Goal: Task Accomplishment & Management: Manage account settings

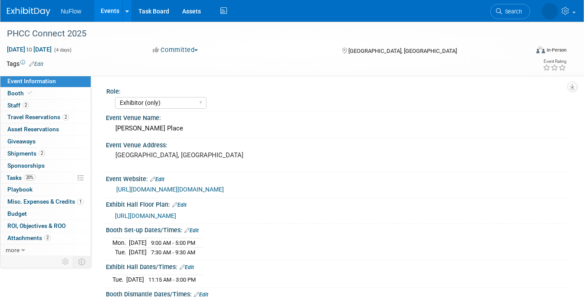
select select "Exhibitor (only)"
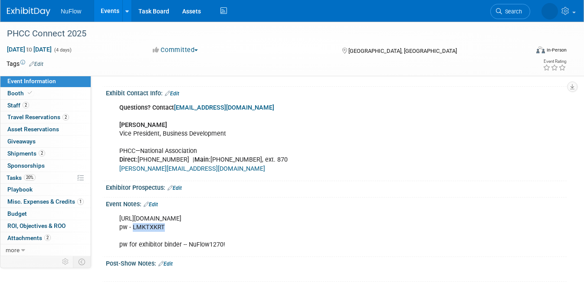
click at [110, 10] on link "Events" at bounding box center [110, 11] width 32 height 22
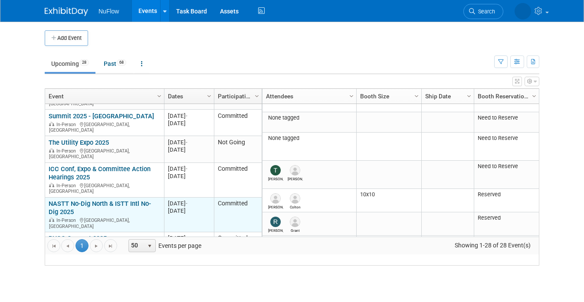
scroll to position [83, 0]
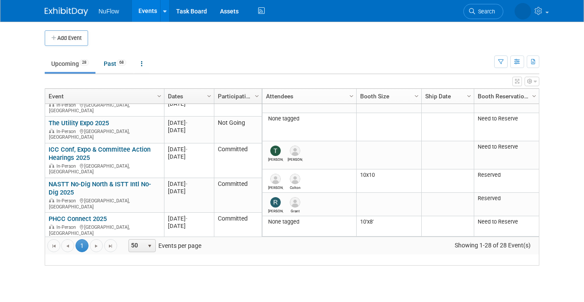
click at [93, 242] on link "Zoom Drain Vortex" at bounding box center [75, 246] width 53 height 8
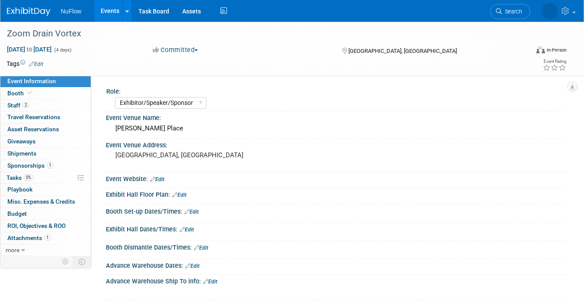
select select "Exhibitor/Speaker/Sponsor"
click at [29, 235] on span "Attachments 1" at bounding box center [28, 238] width 43 height 7
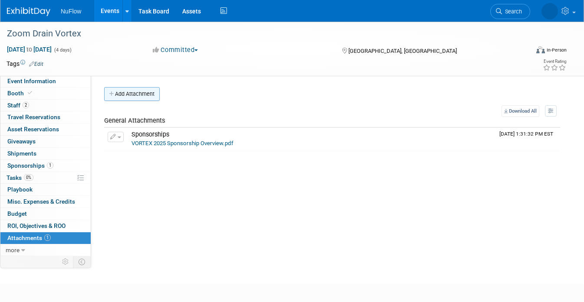
click at [137, 98] on button "Add Attachment" at bounding box center [132, 94] width 56 height 14
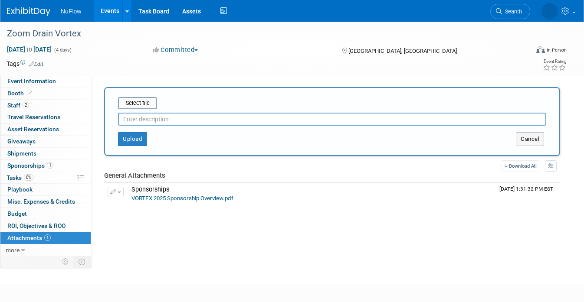
click at [155, 122] on input "text" at bounding box center [332, 119] width 428 height 13
drag, startPoint x: 153, startPoint y: 120, endPoint x: 113, endPoint y: 120, distance: 40.3
click at [113, 120] on div "Select file schedule This is an invoice Upload Cancel" at bounding box center [332, 121] width 456 height 69
type input "notes"
click at [146, 104] on input "file" at bounding box center [104, 103] width 103 height 10
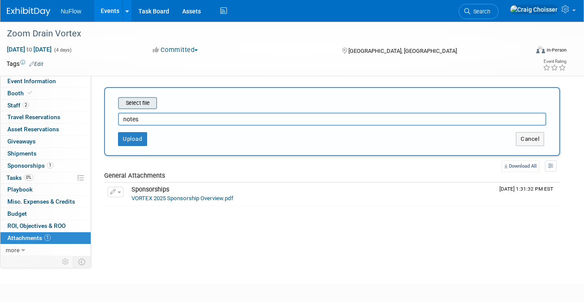
type input "C:\fakepath\IMG_2322.png"
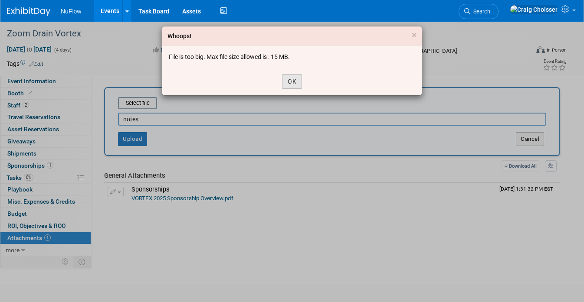
click at [297, 82] on button "OK" at bounding box center [292, 81] width 20 height 15
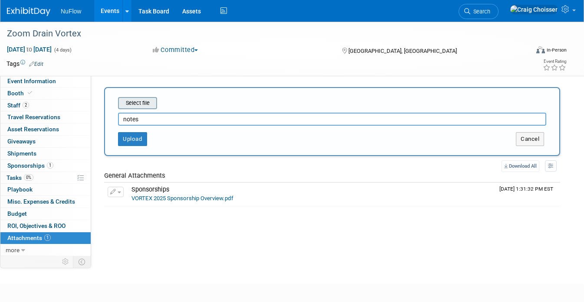
click at [146, 105] on input "file" at bounding box center [104, 103] width 103 height 10
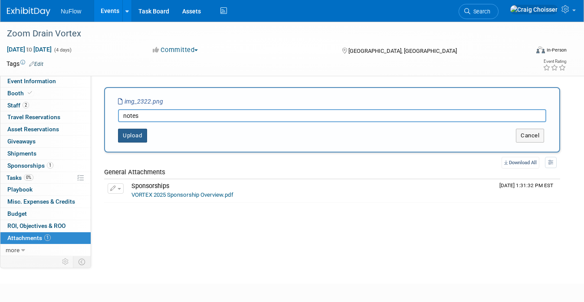
click at [132, 139] on button "Upload" at bounding box center [132, 136] width 29 height 14
